Goal: Browse casually

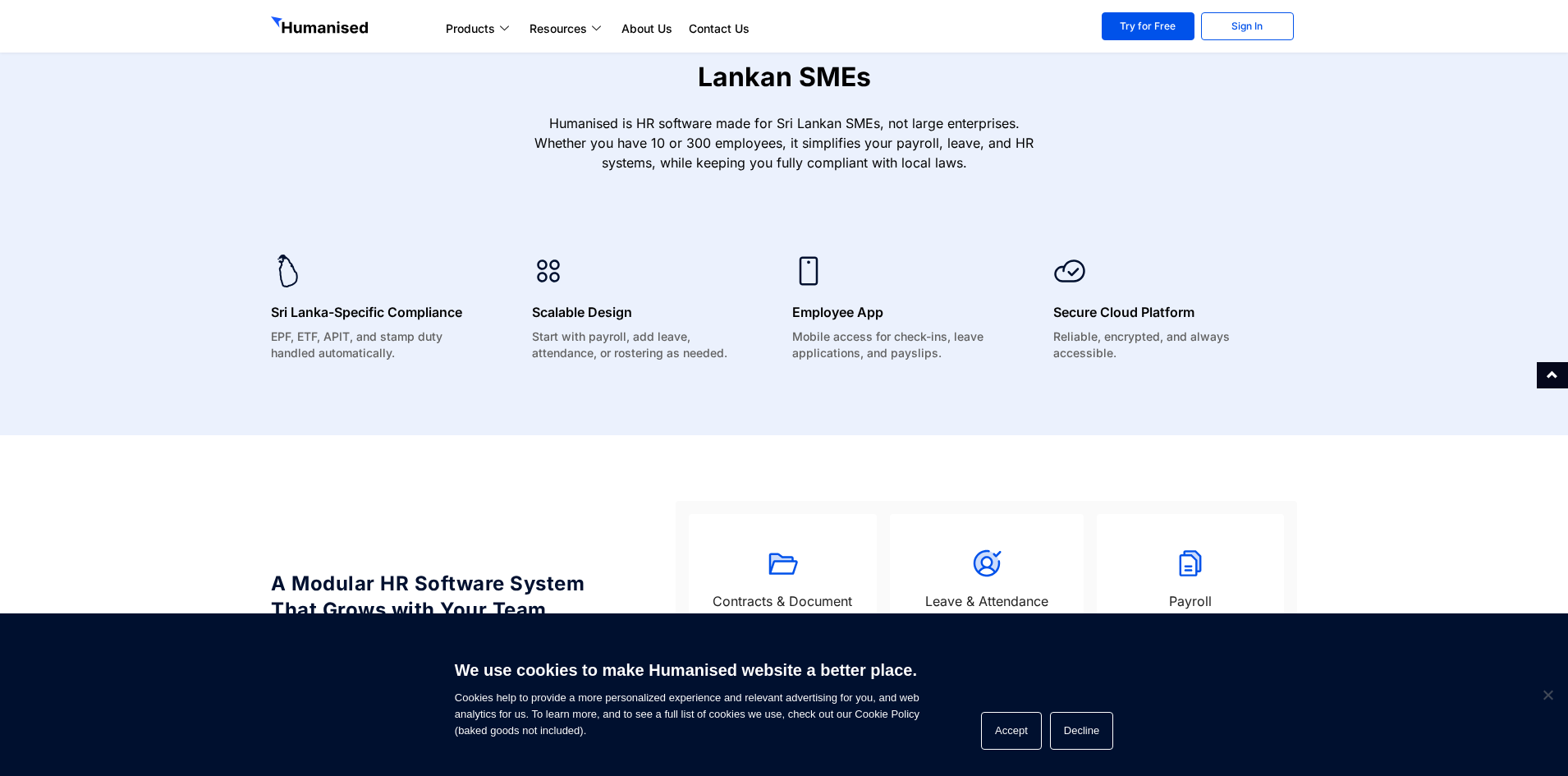
scroll to position [1149, 0]
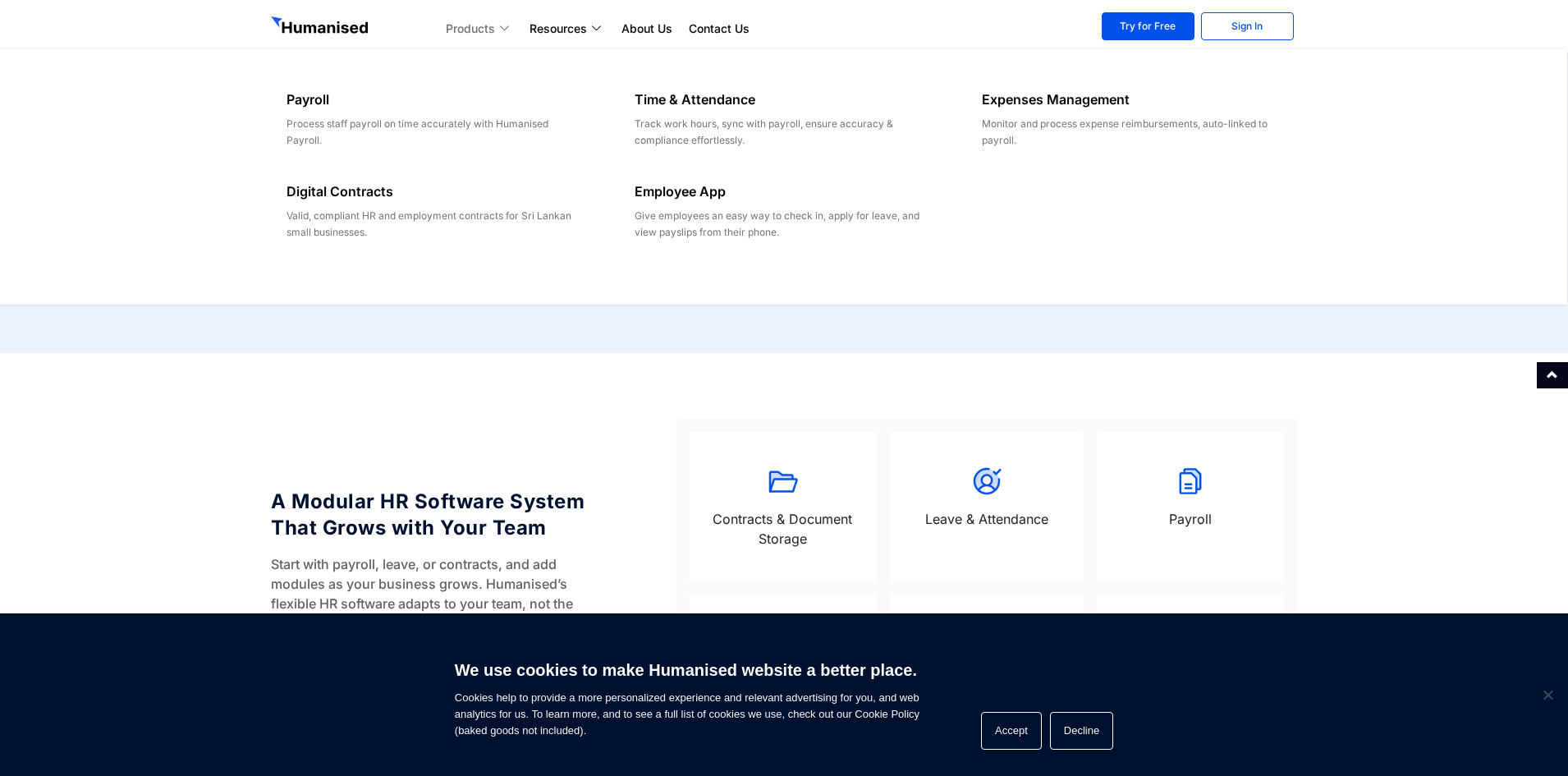
click at [508, 29] on icon at bounding box center [506, 28] width 13 height 9
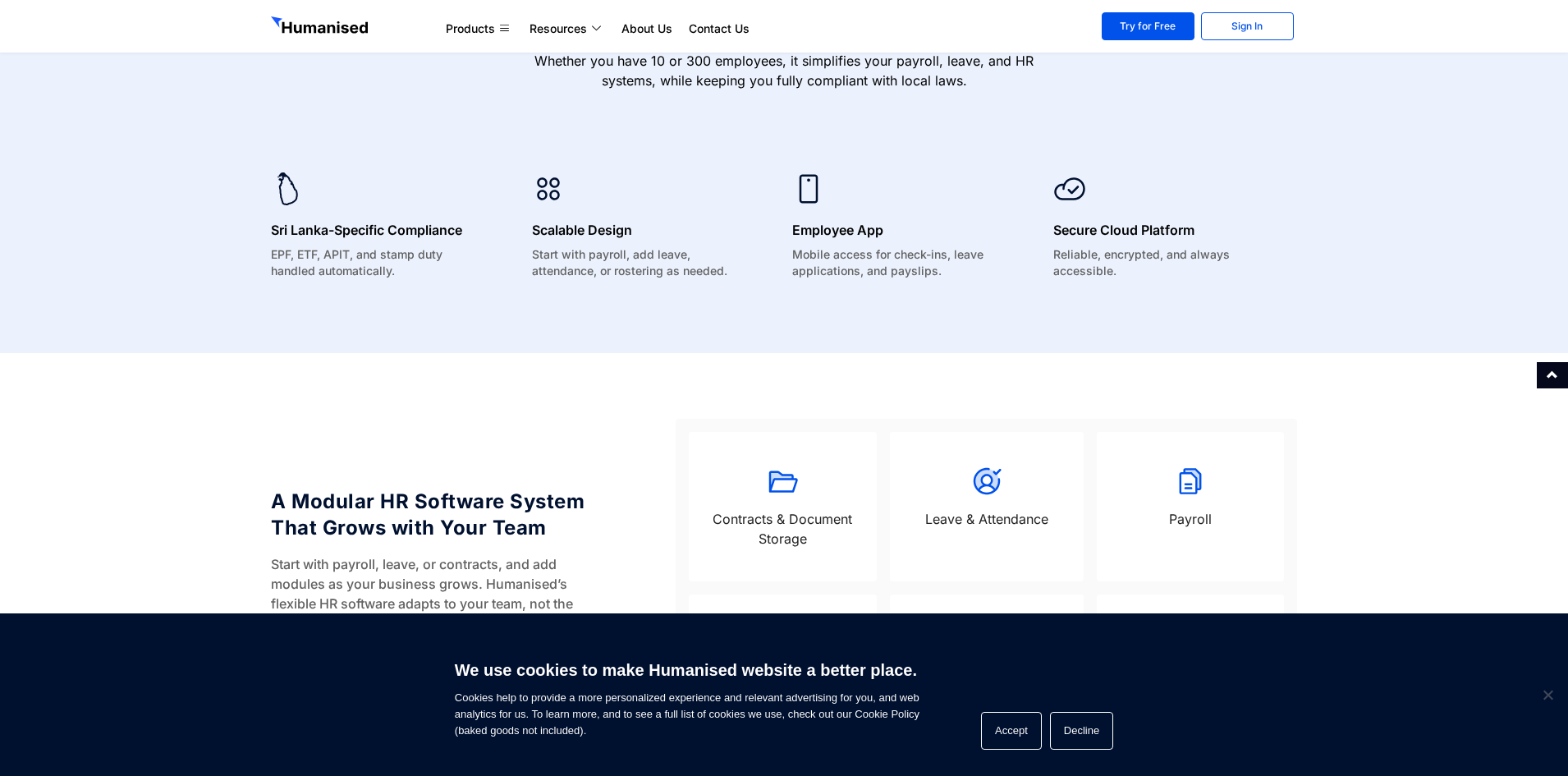
click at [496, 5] on section "Products Payroll Process staff payroll on time accurately with Humanised Payrol…" at bounding box center [784, 26] width 1568 height 53
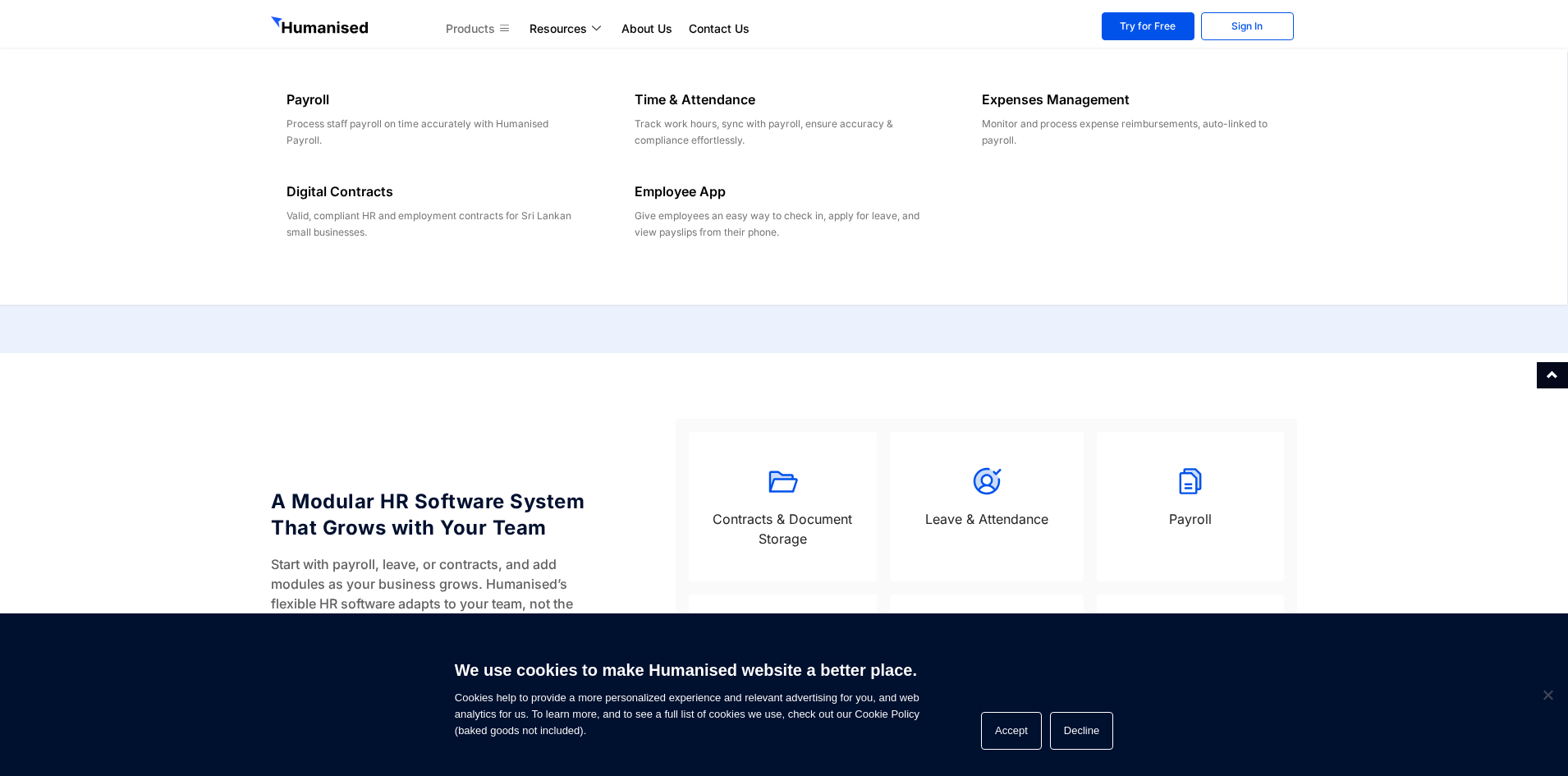
click at [509, 24] on icon at bounding box center [506, 28] width 13 height 9
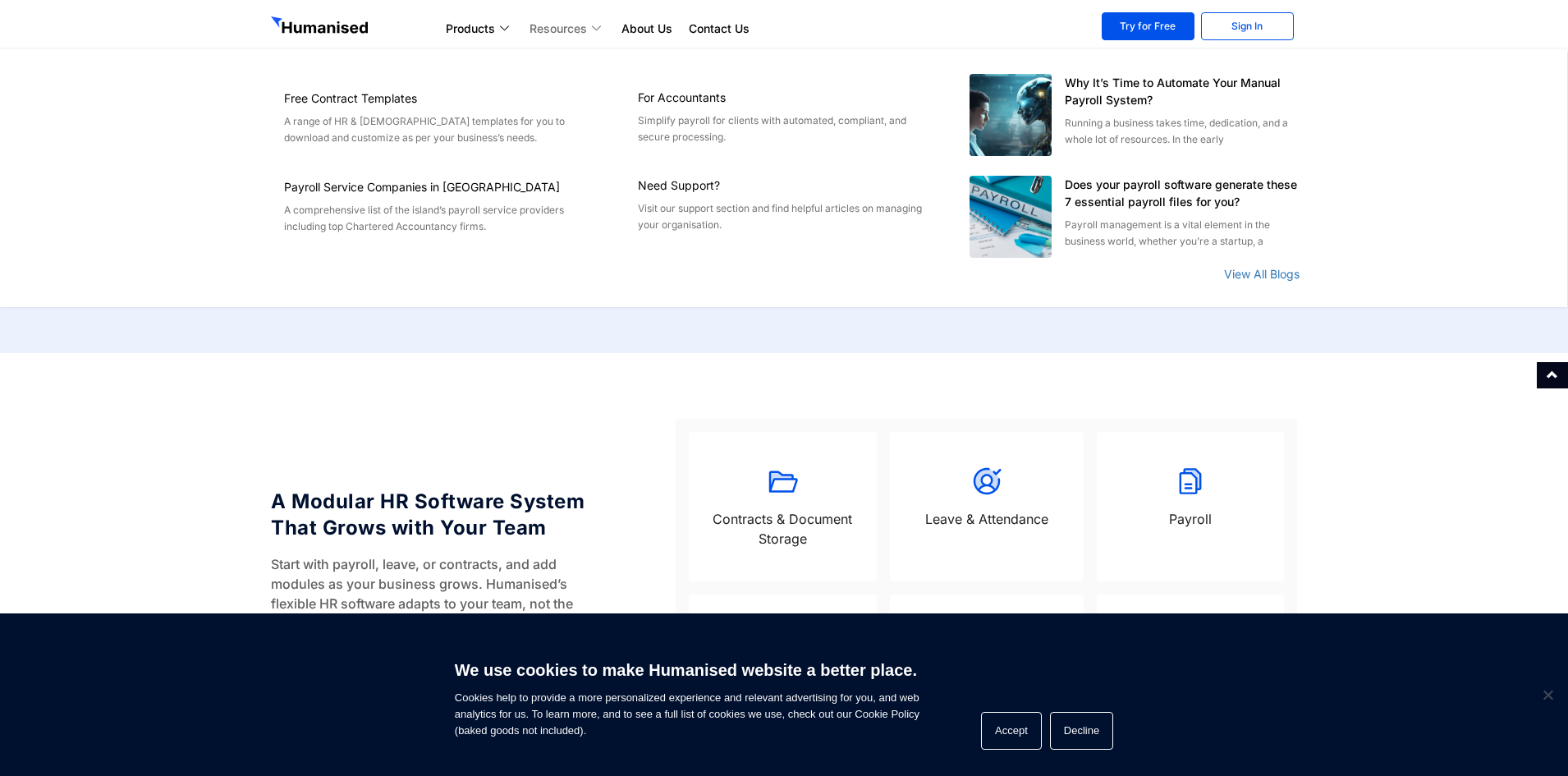
click at [597, 22] on link "Resources" at bounding box center [566, 29] width 92 height 20
click at [603, 27] on icon at bounding box center [598, 28] width 13 height 9
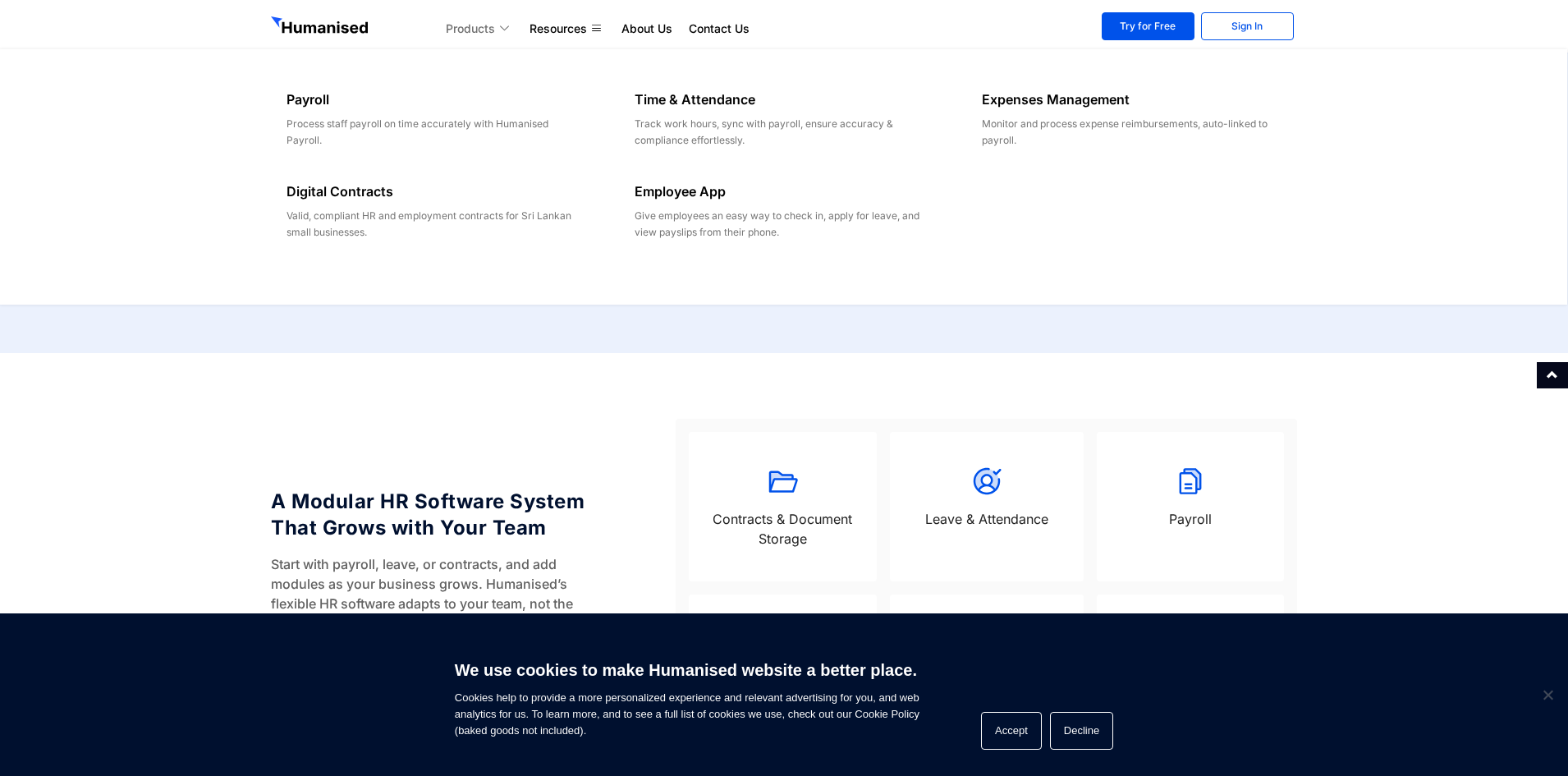
click at [502, 27] on icon at bounding box center [506, 28] width 13 height 9
click at [503, 25] on icon at bounding box center [506, 28] width 13 height 9
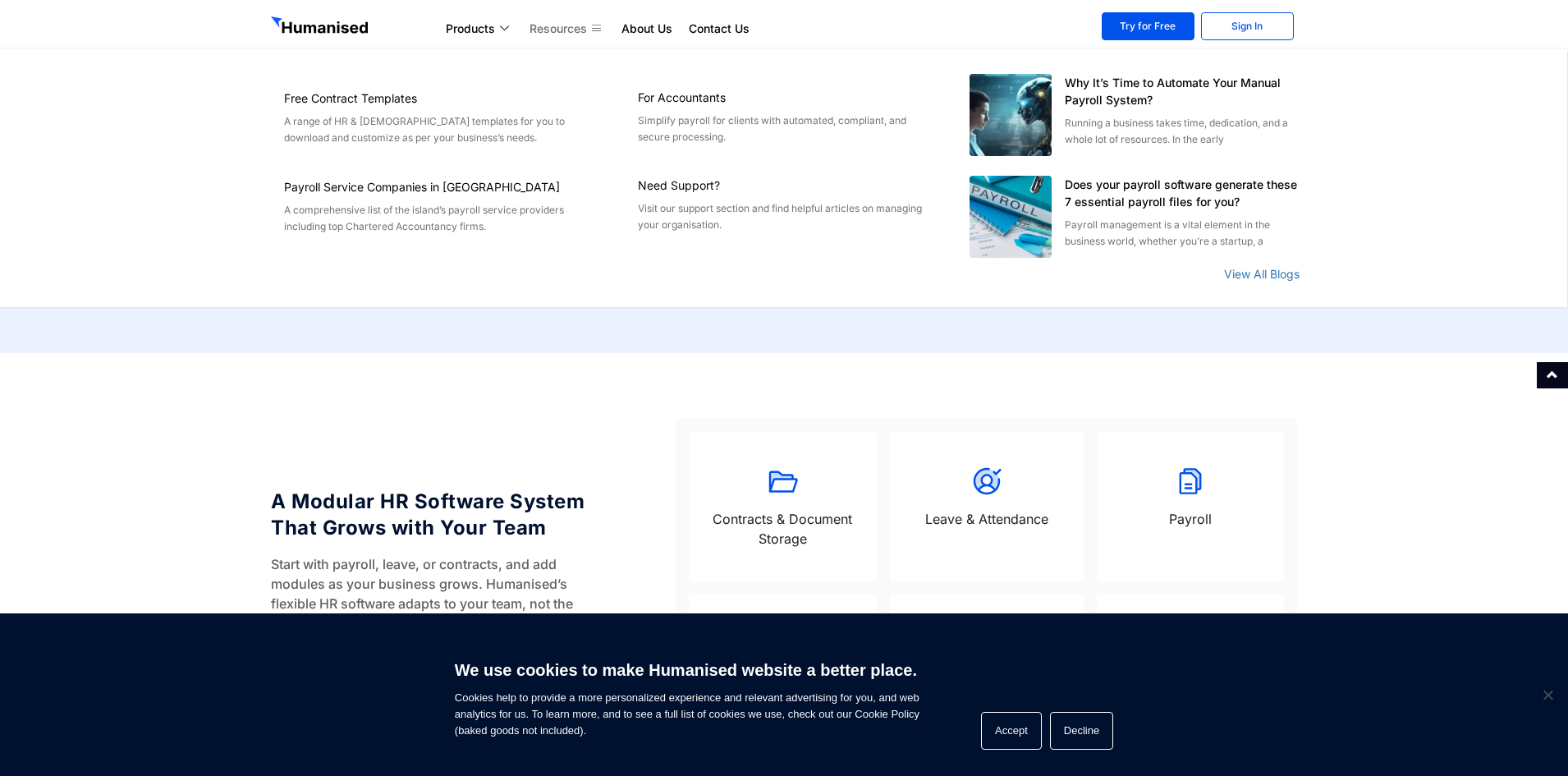
click at [598, 28] on icon at bounding box center [598, 28] width 13 height 9
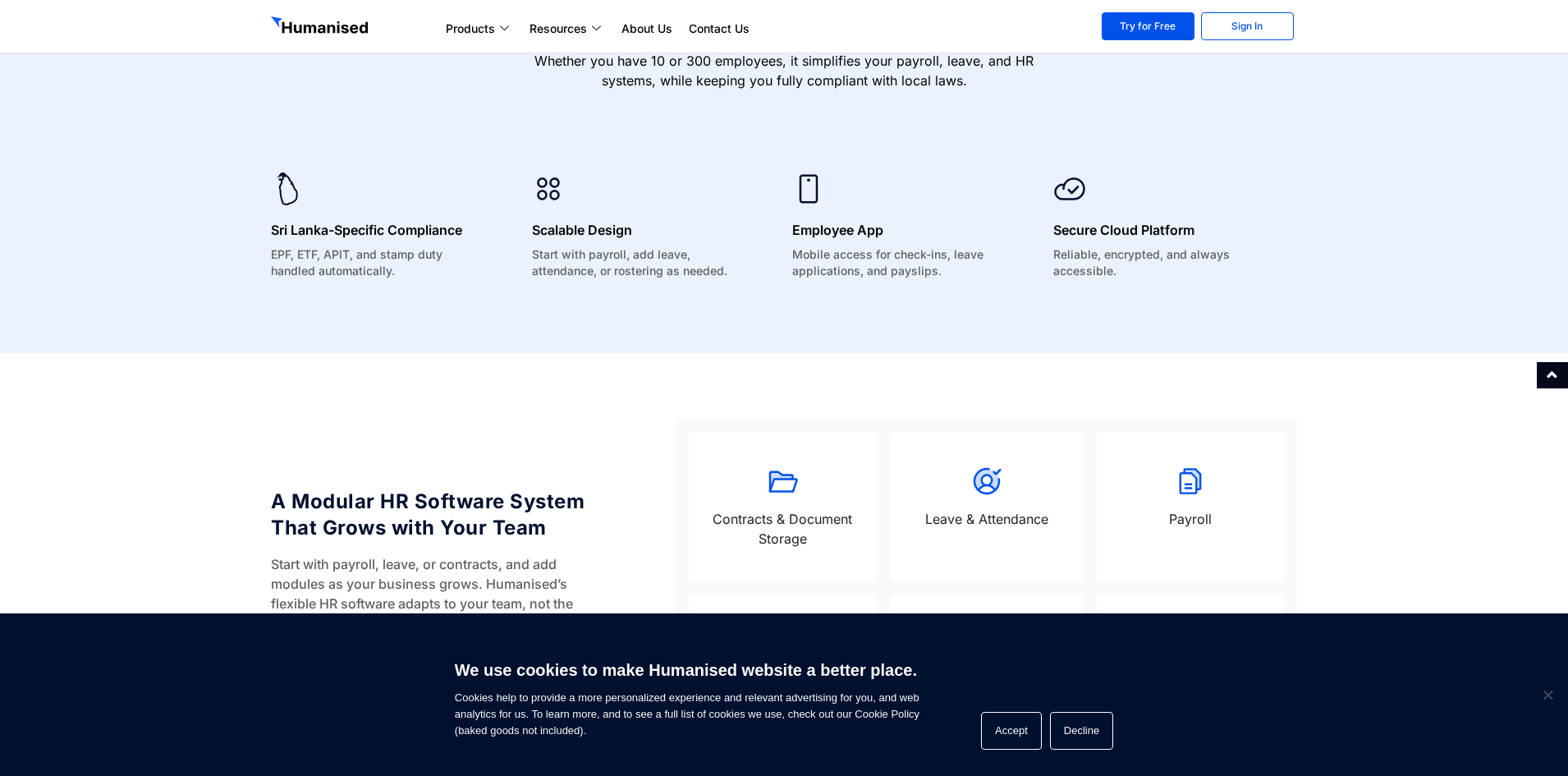
click at [208, 422] on section "A Modular HR Software System That Grows with Your Team Start with payroll, leav…" at bounding box center [784, 555] width 1568 height 404
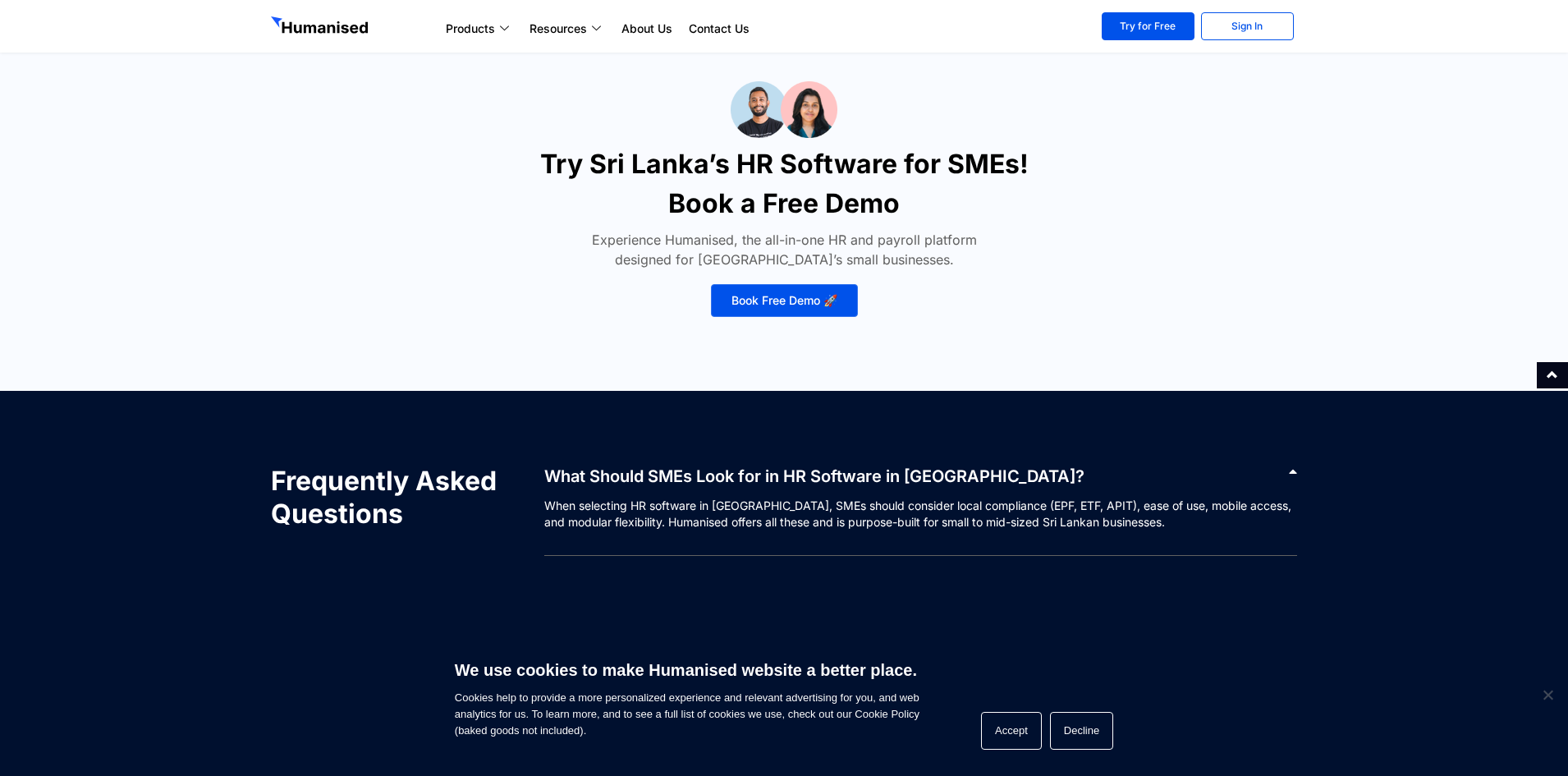
scroll to position [7867, 0]
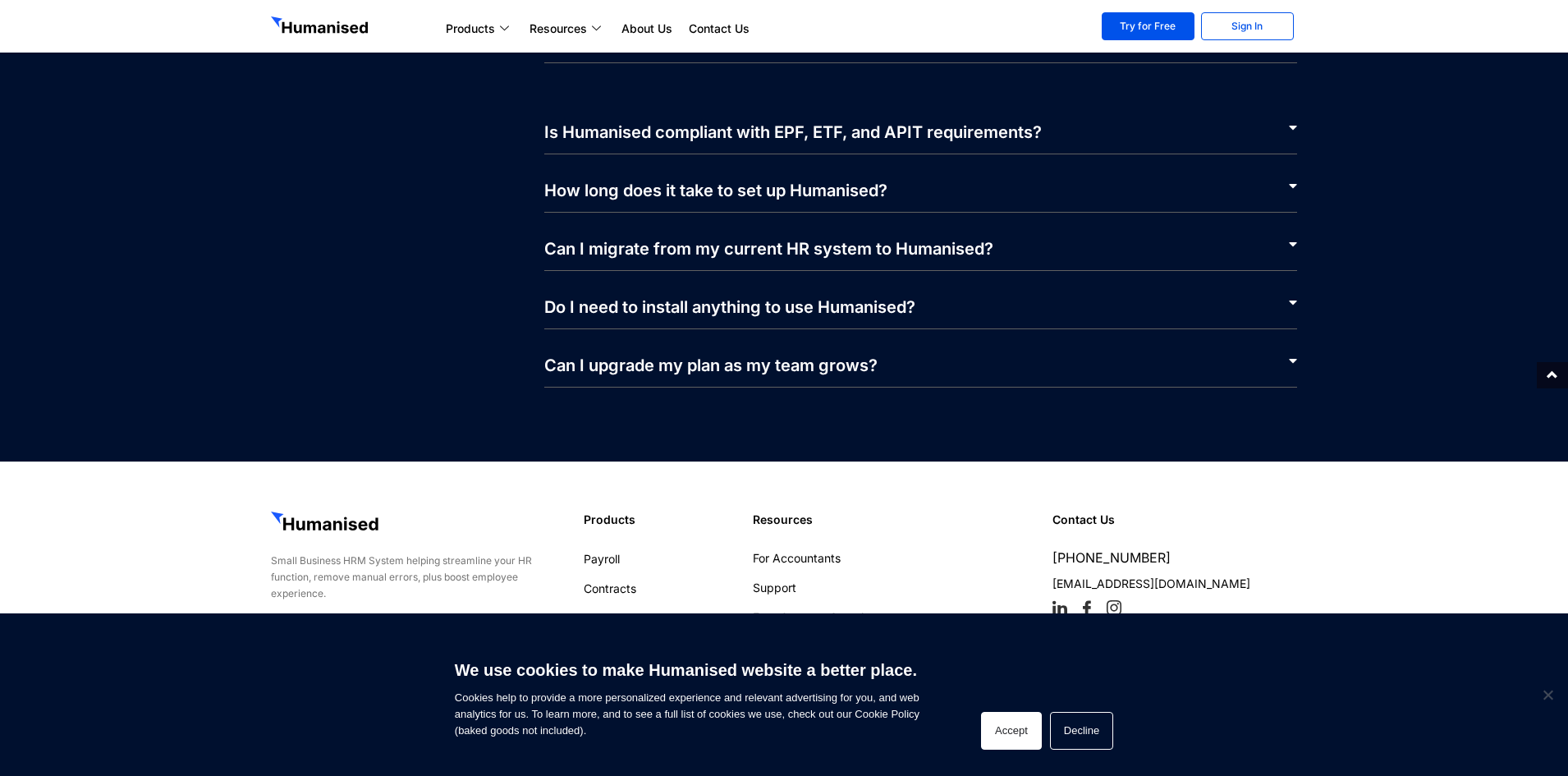
click at [1009, 729] on button "Accept" at bounding box center [1011, 731] width 61 height 38
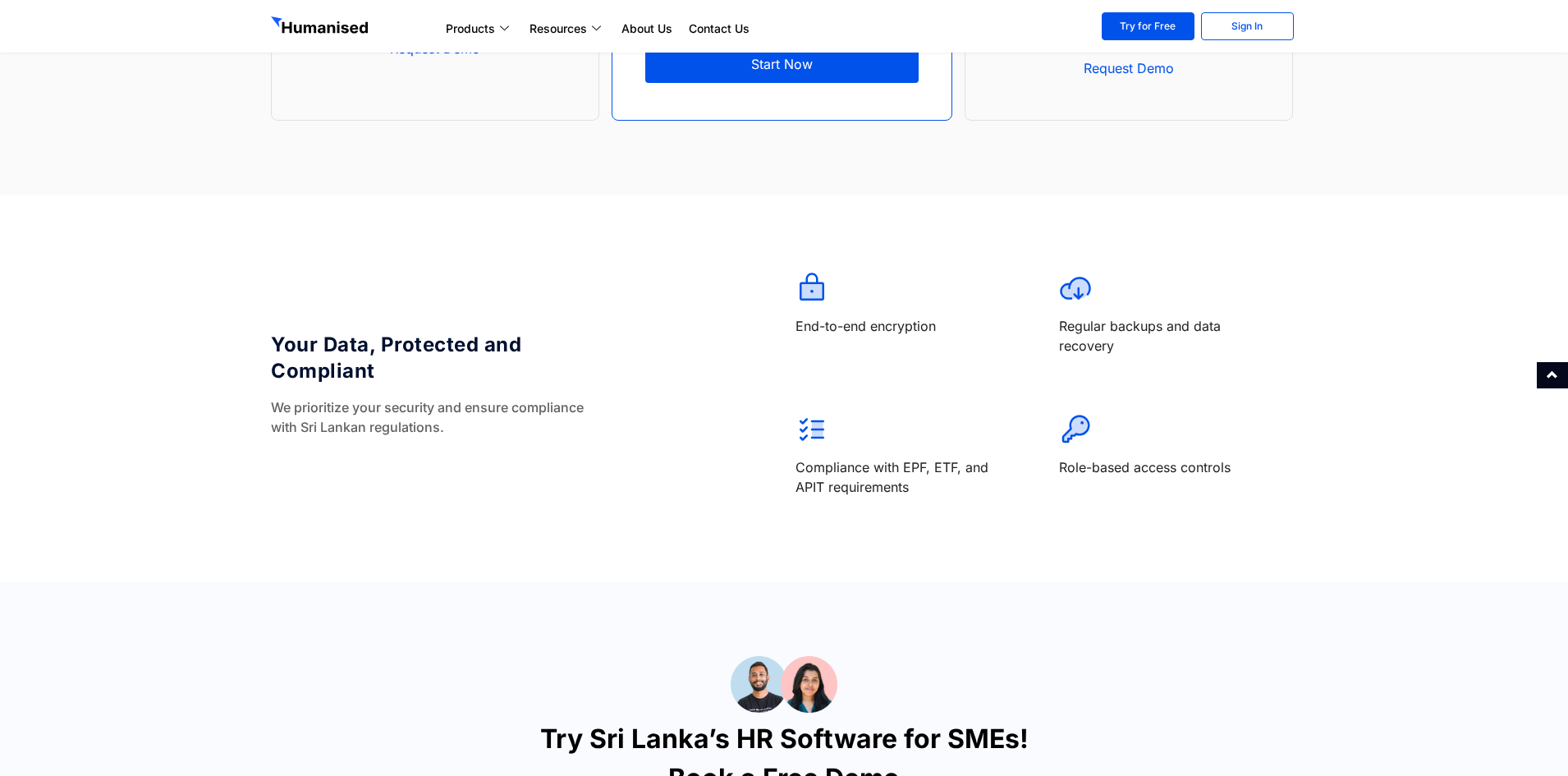
scroll to position [6882, 0]
